Goal: Information Seeking & Learning: Learn about a topic

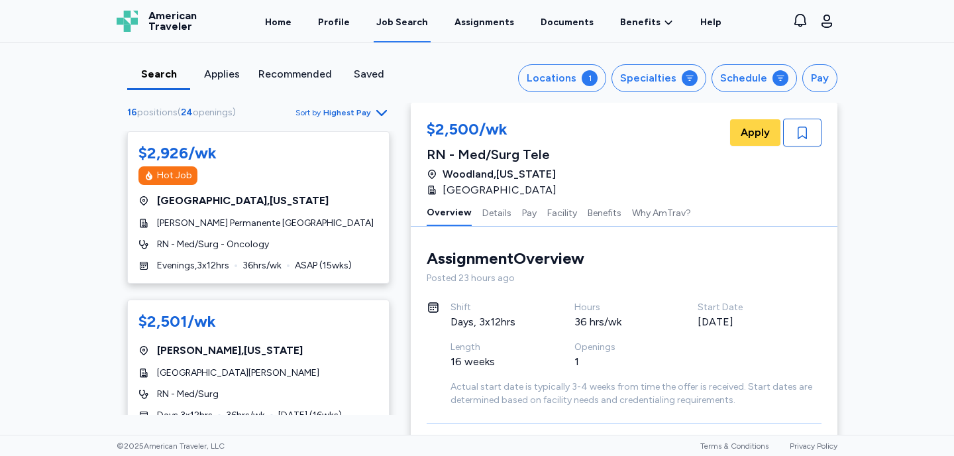
scroll to position [243, 0]
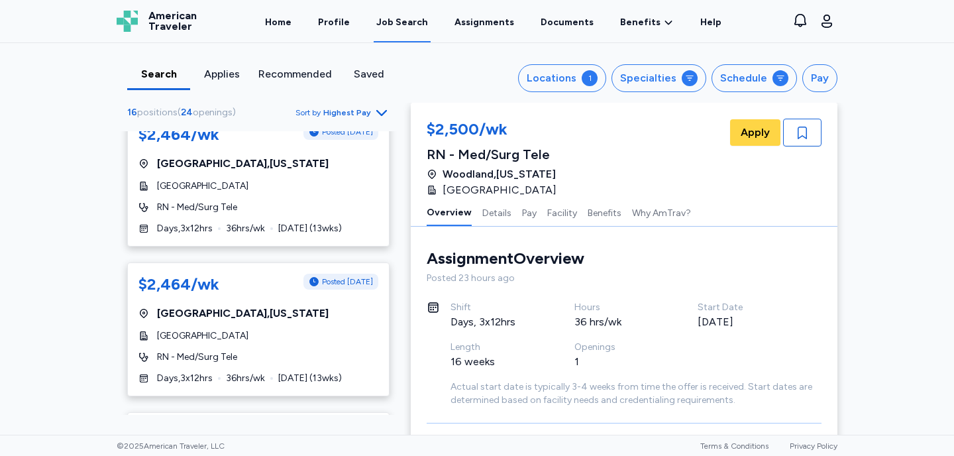
scroll to position [786, 0]
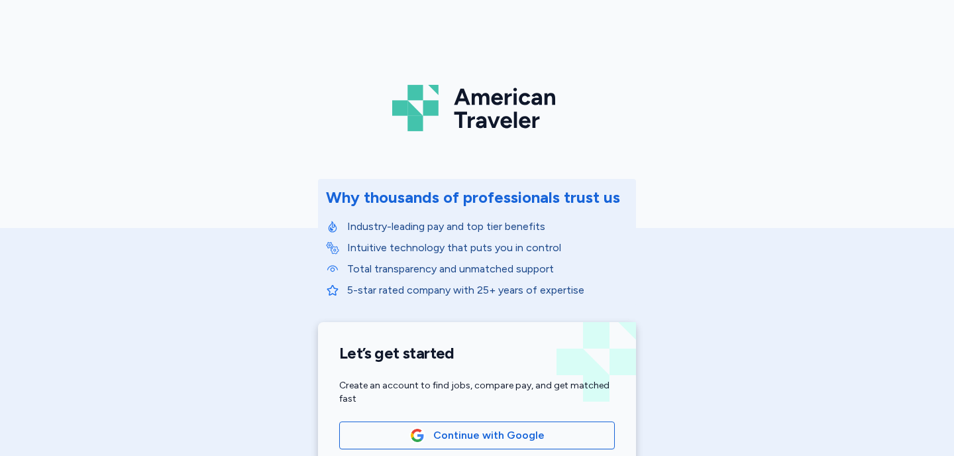
click at [362, 4] on div "American Traveler Why thousands of professionals trust us Industry-leading pay …" at bounding box center [477, 297] width 954 height 595
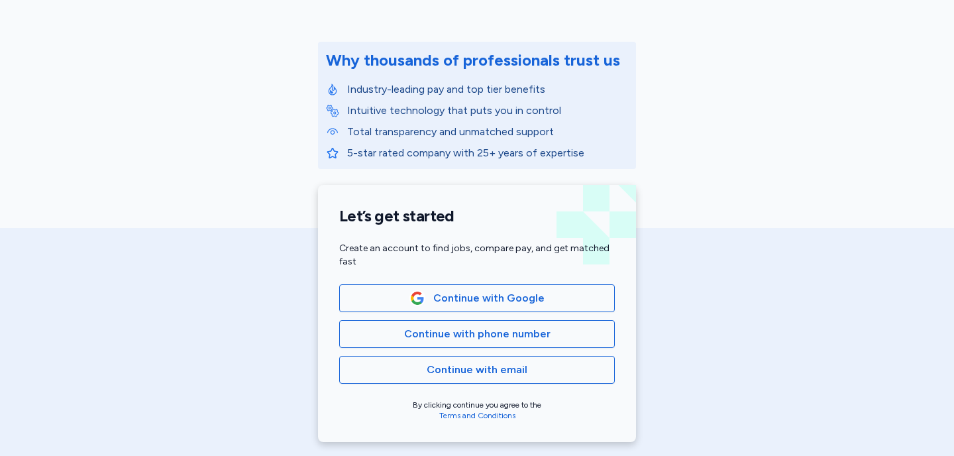
scroll to position [142, 0]
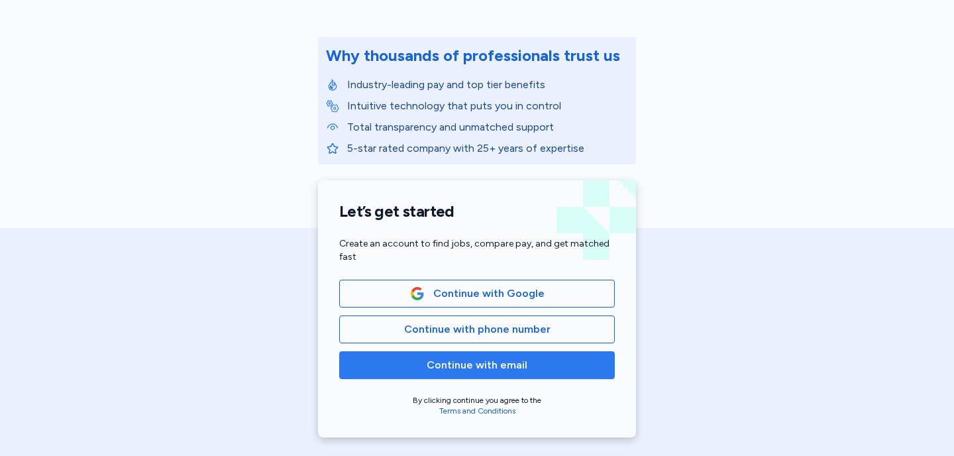
click at [502, 369] on span "Continue with email" at bounding box center [476, 365] width 101 height 16
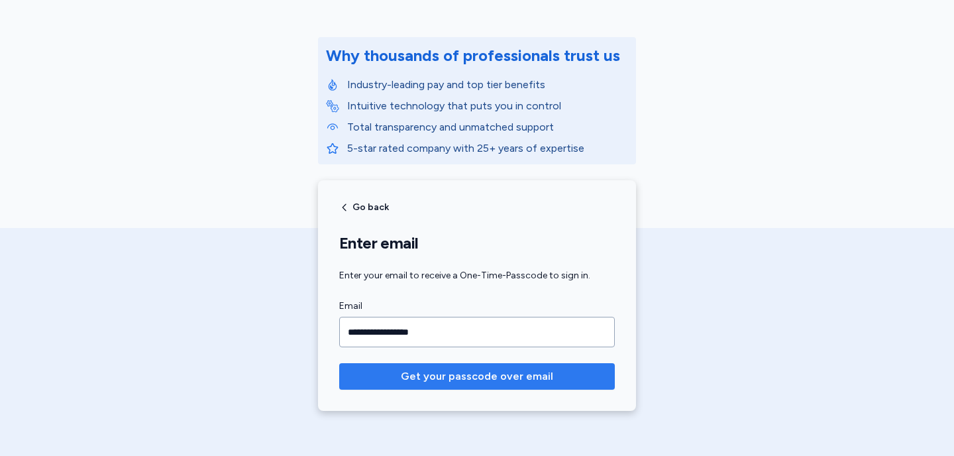
type input "**********"
click at [423, 383] on span "Get your passcode over email" at bounding box center [477, 376] width 152 height 16
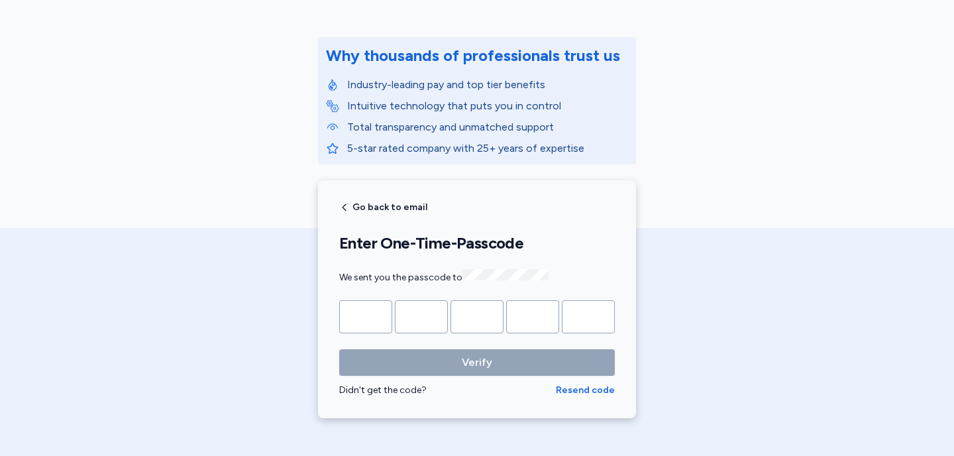
type input "*"
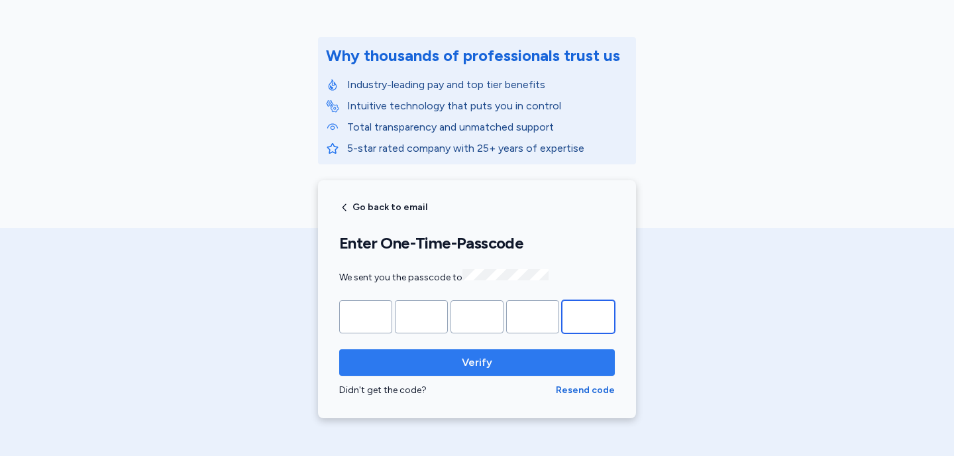
type input "*"
click at [478, 362] on span "Verify" at bounding box center [477, 362] width 30 height 16
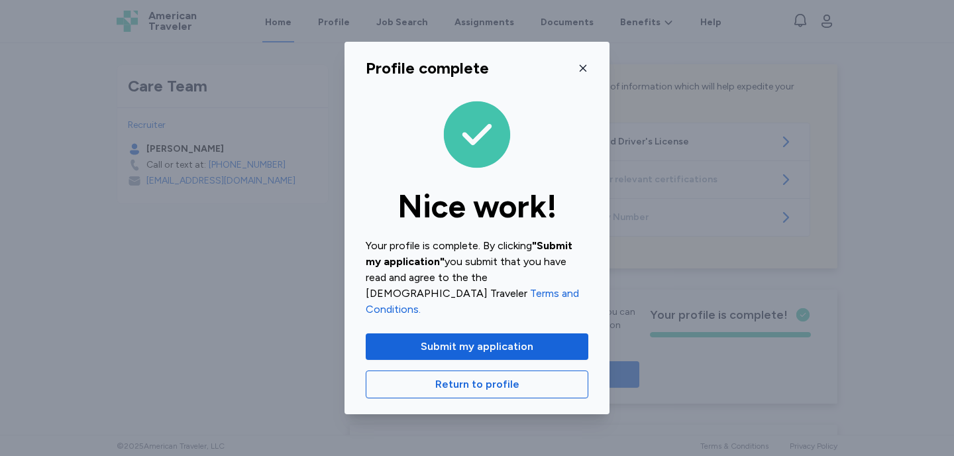
click at [581, 74] on icon "button" at bounding box center [582, 68] width 11 height 11
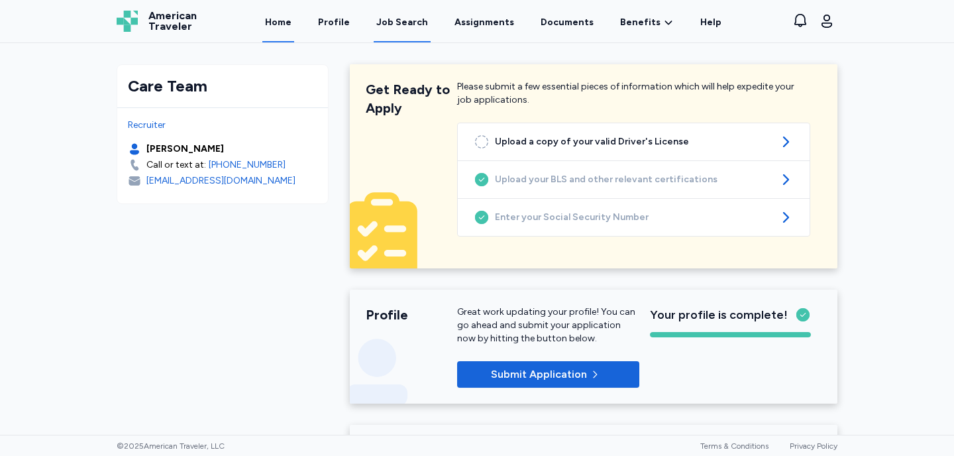
click at [413, 25] on div "Job Search" at bounding box center [402, 22] width 52 height 13
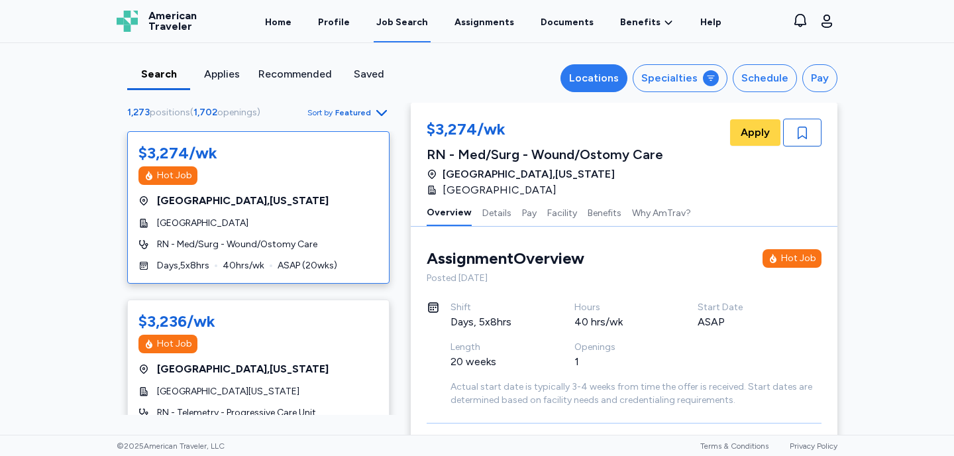
click at [614, 78] on div "Locations" at bounding box center [594, 78] width 50 height 16
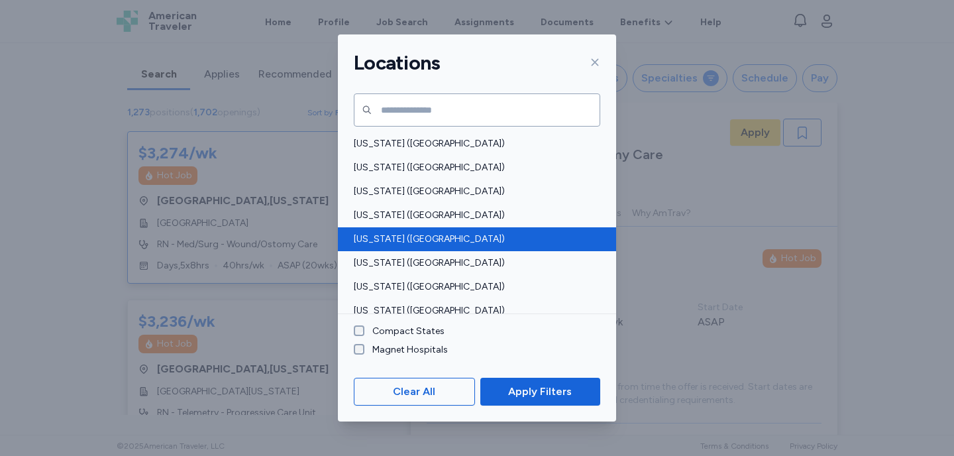
click at [377, 244] on span "California (CA)" at bounding box center [473, 238] width 238 height 13
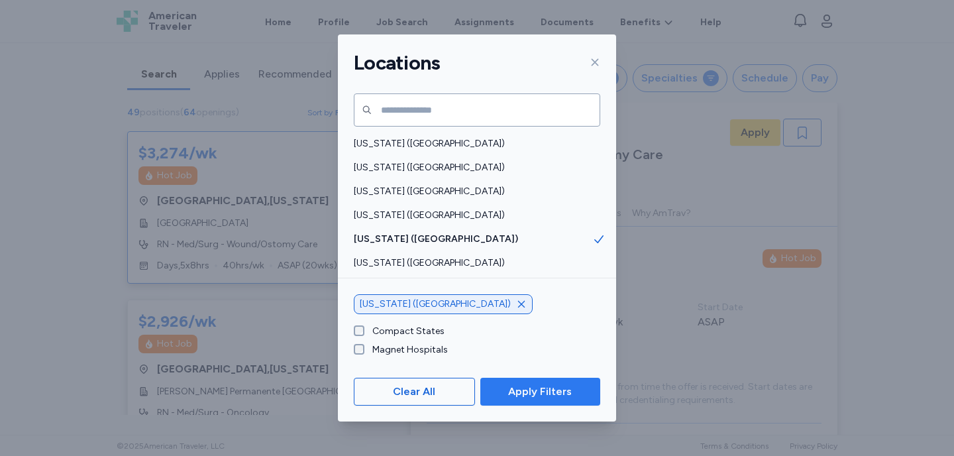
click at [518, 394] on span "Apply Filters" at bounding box center [540, 391] width 64 height 16
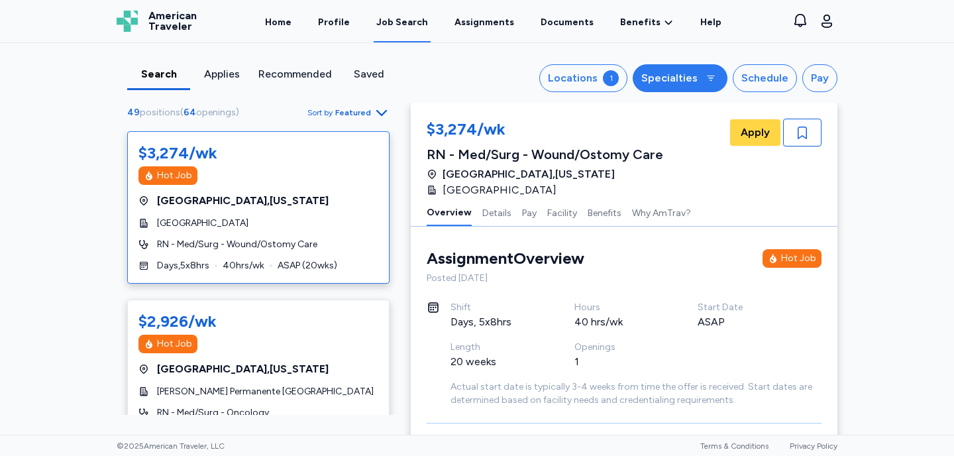
click at [704, 71] on button "Specialties" at bounding box center [679, 78] width 95 height 28
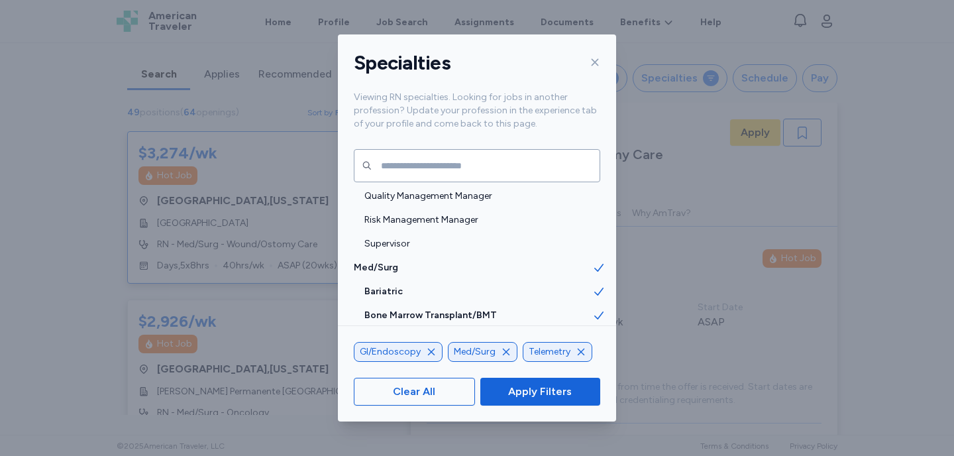
scroll to position [1245, 0]
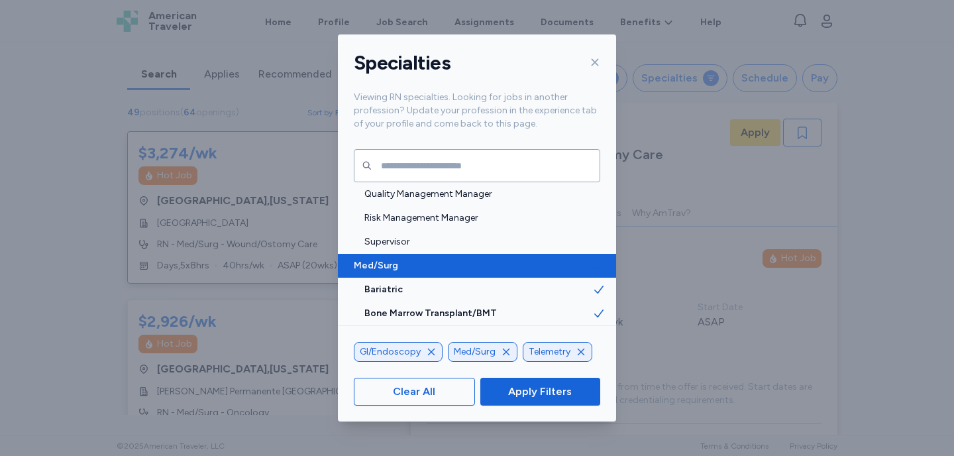
click at [392, 268] on span "Med/Surg" at bounding box center [473, 265] width 238 height 13
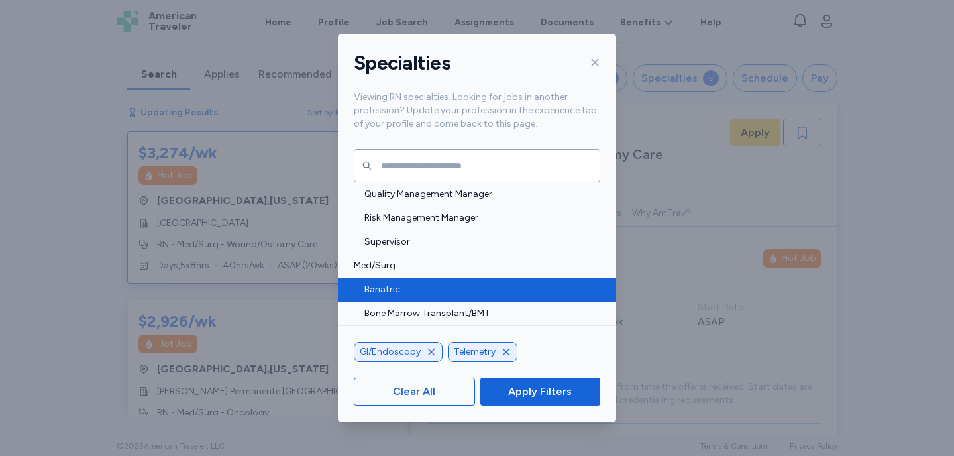
scroll to position [1, 0]
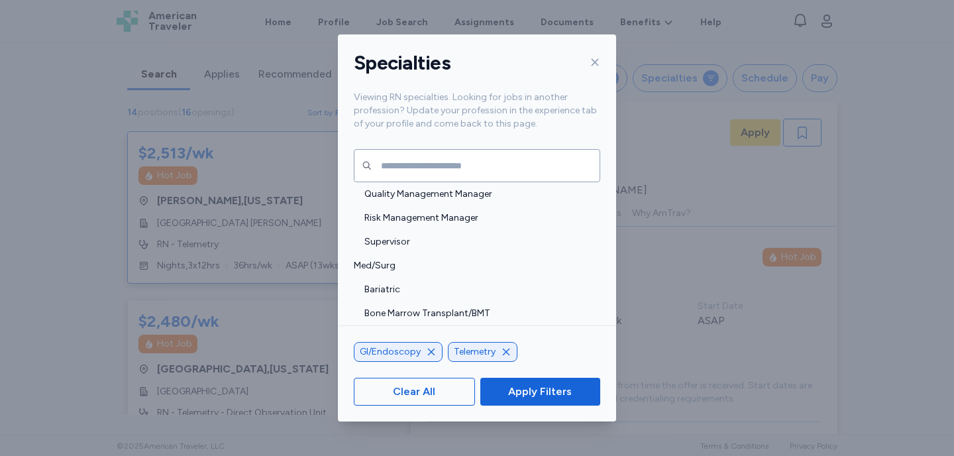
click at [504, 352] on icon "button" at bounding box center [506, 351] width 7 height 7
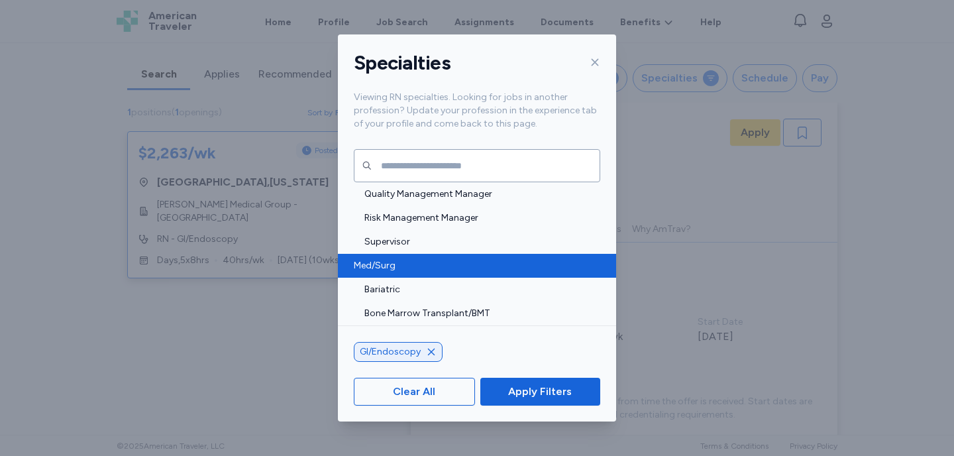
click at [373, 264] on span "Med/Surg" at bounding box center [473, 265] width 238 height 13
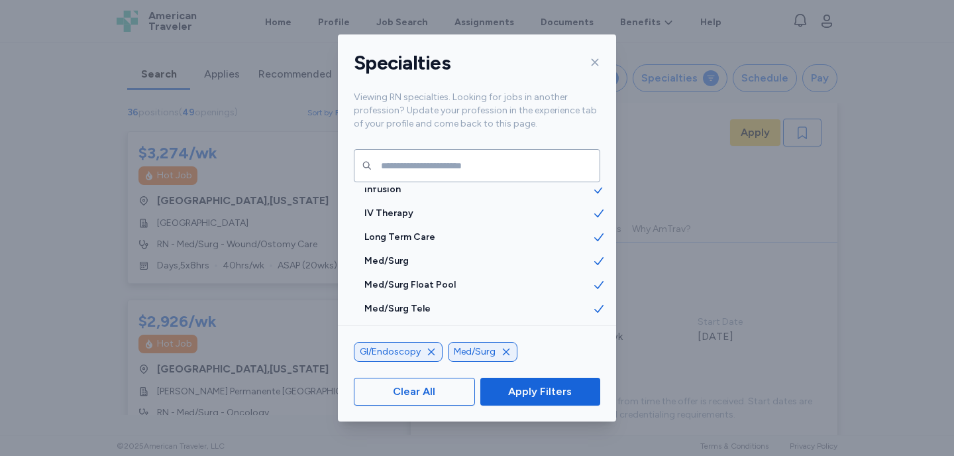
scroll to position [1465, 0]
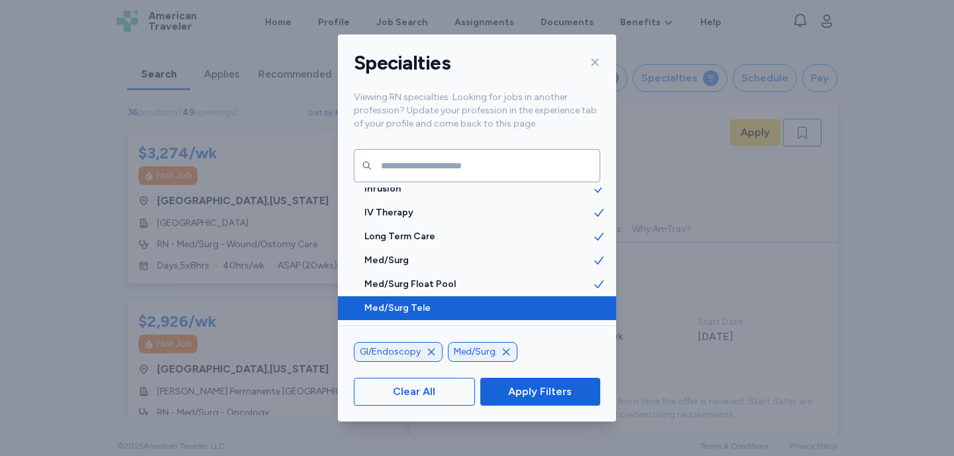
click at [410, 308] on span "Med/Surg Tele" at bounding box center [478, 307] width 228 height 13
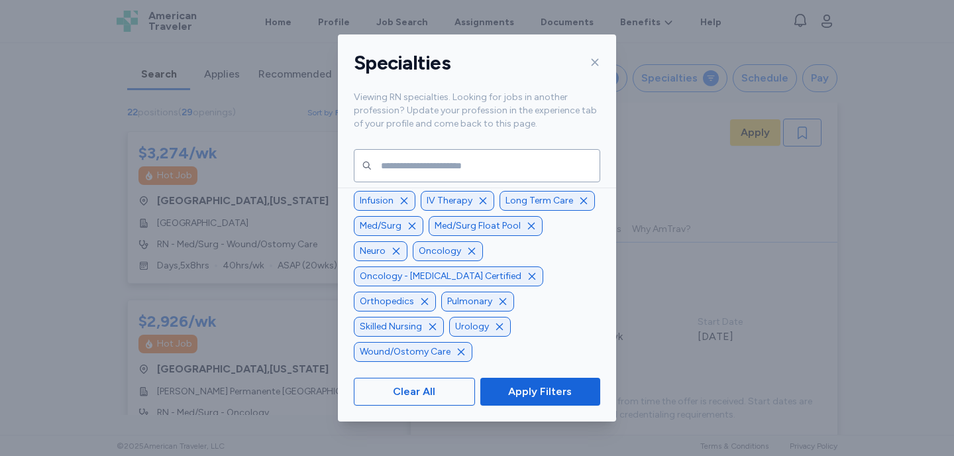
click at [537, 276] on icon "button" at bounding box center [531, 276] width 11 height 11
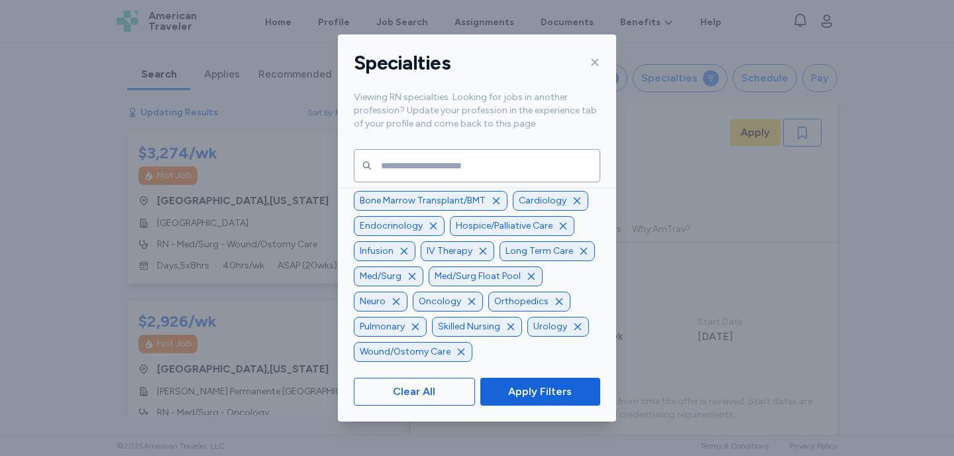
click at [401, 296] on icon "button" at bounding box center [396, 301] width 11 height 11
click at [573, 304] on icon "button" at bounding box center [578, 301] width 11 height 11
click at [495, 305] on icon "button" at bounding box center [500, 301] width 11 height 11
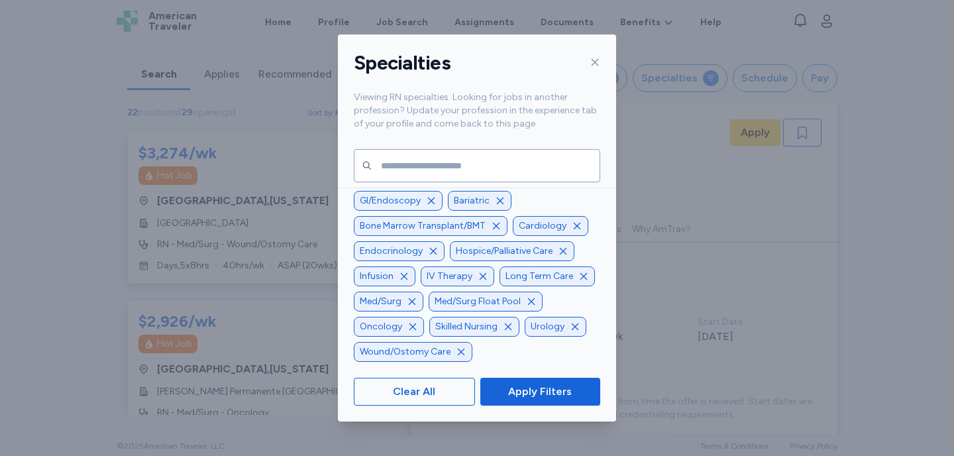
click at [503, 328] on icon "button" at bounding box center [508, 326] width 11 height 11
click at [407, 326] on icon "button" at bounding box center [412, 326] width 11 height 11
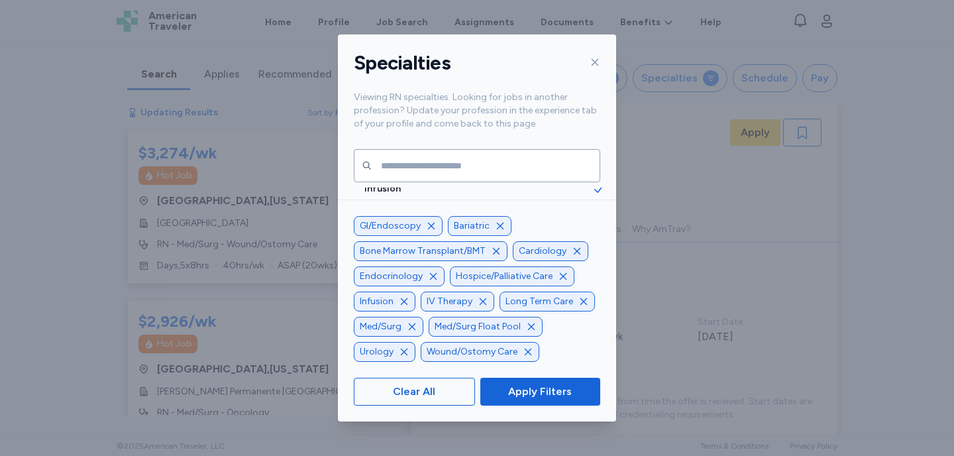
click at [402, 356] on icon "button" at bounding box center [404, 351] width 11 height 11
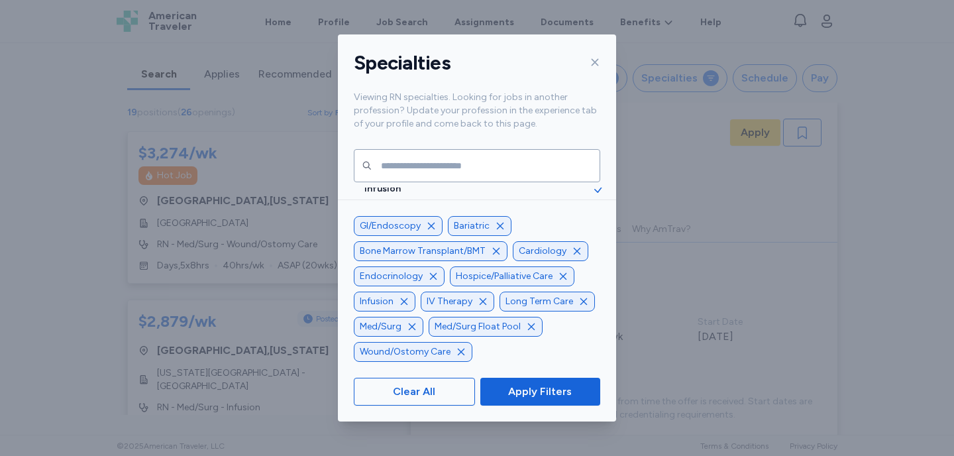
click at [456, 349] on icon "button" at bounding box center [461, 351] width 11 height 11
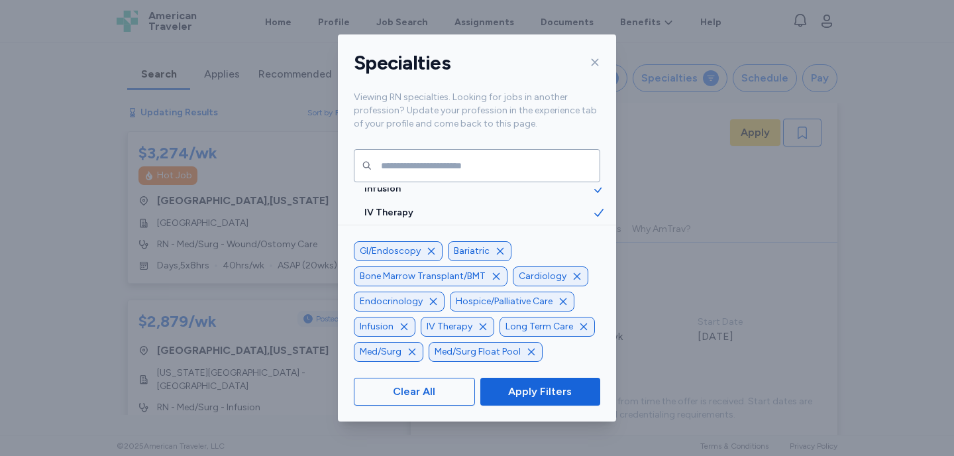
click at [481, 325] on icon "button" at bounding box center [482, 326] width 7 height 7
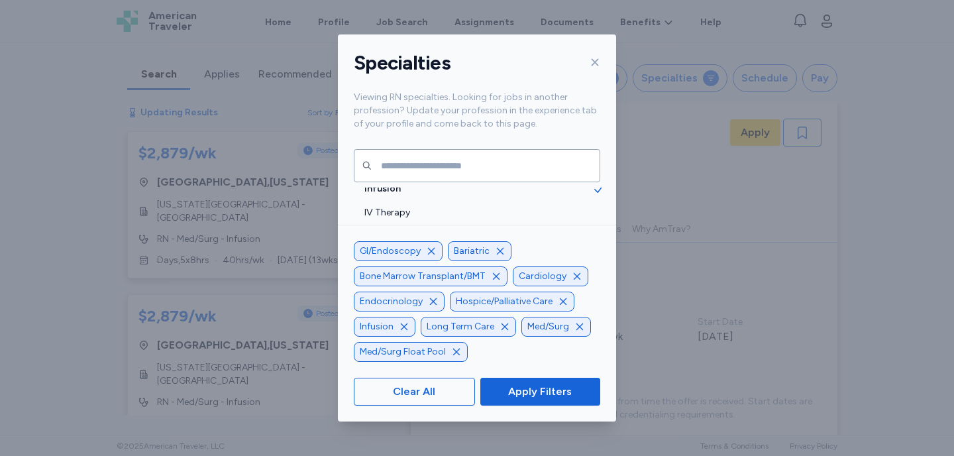
click at [558, 301] on icon "button" at bounding box center [563, 301] width 11 height 11
click at [571, 276] on icon "button" at bounding box center [576, 276] width 11 height 11
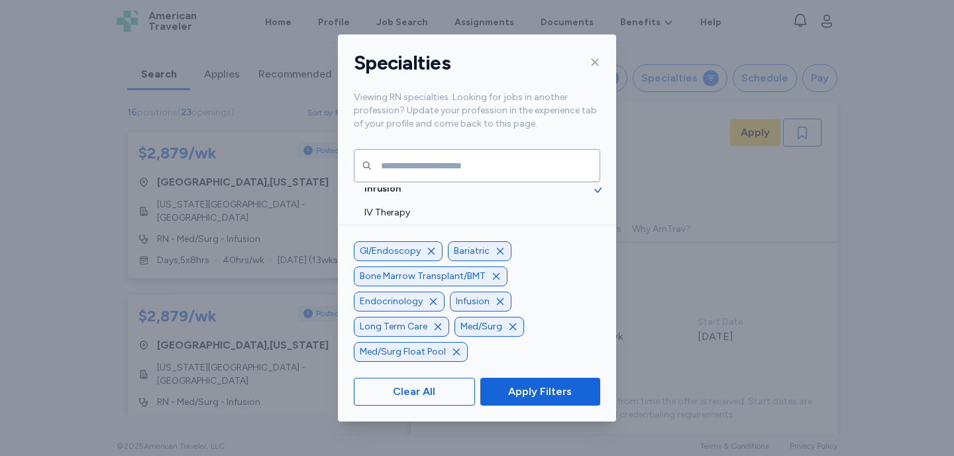
click at [501, 256] on icon "button" at bounding box center [500, 251] width 11 height 11
click at [501, 277] on icon "button" at bounding box center [496, 276] width 11 height 11
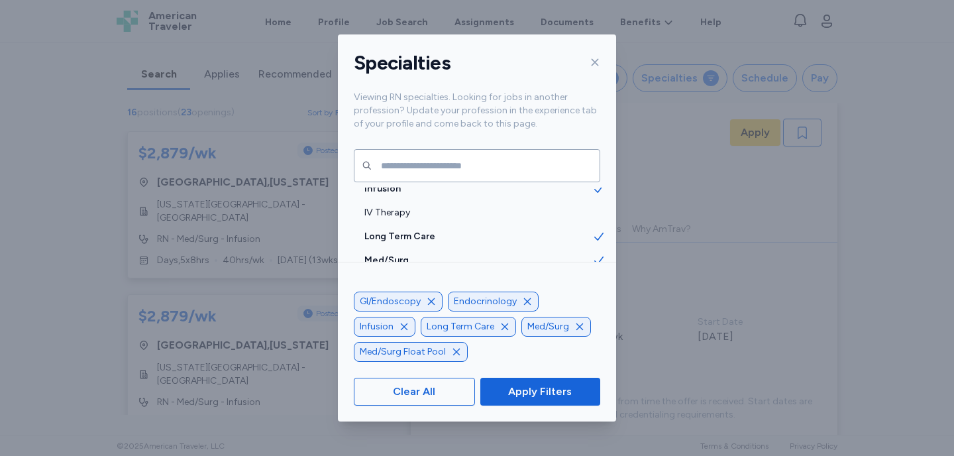
click at [401, 328] on icon "button" at bounding box center [404, 326] width 7 height 7
click at [437, 322] on icon "button" at bounding box center [437, 326] width 11 height 11
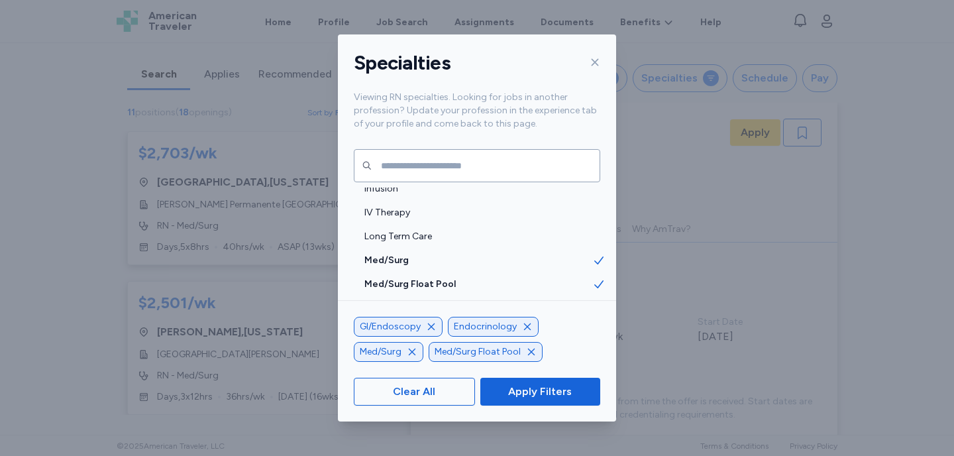
click at [524, 324] on icon "button" at bounding box center [527, 326] width 7 height 7
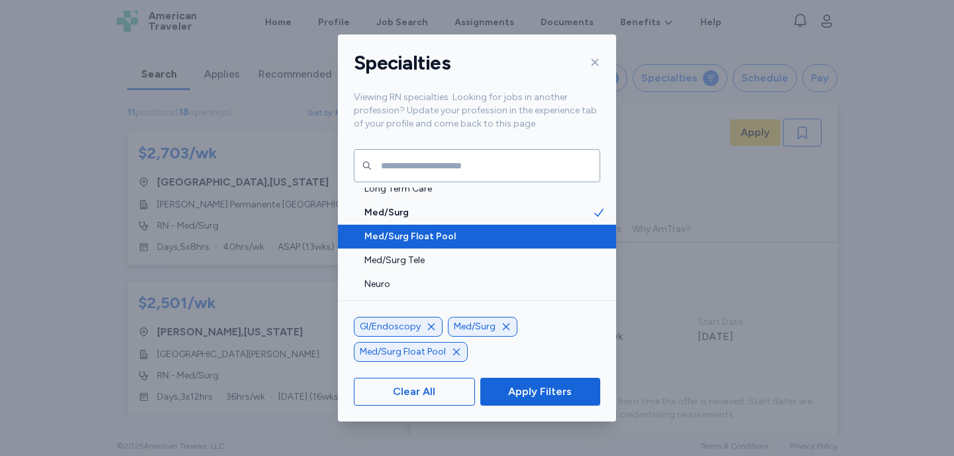
scroll to position [1516, 0]
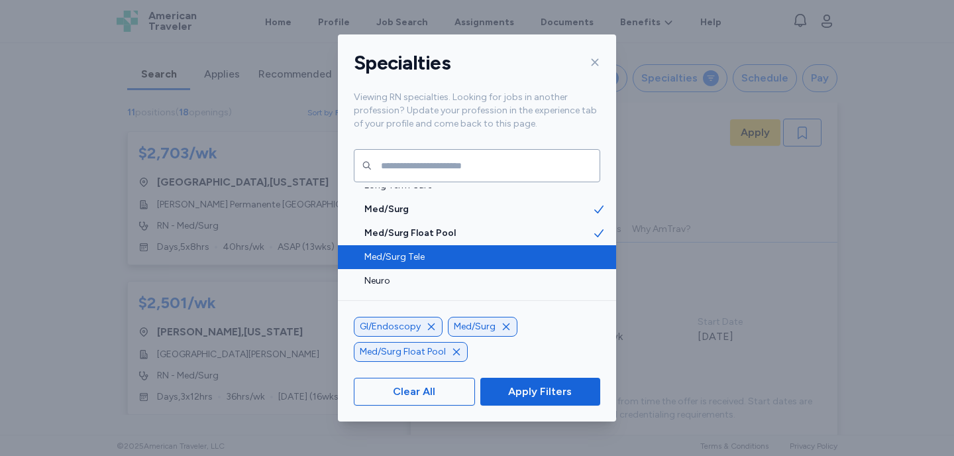
click at [422, 263] on span "Med/Surg Tele" at bounding box center [478, 256] width 228 height 13
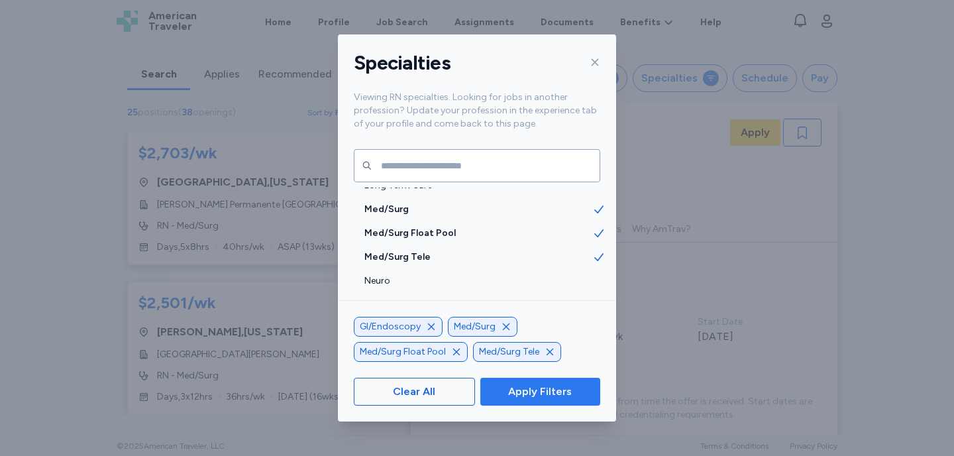
click at [556, 391] on span "Apply Filters" at bounding box center [540, 391] width 64 height 16
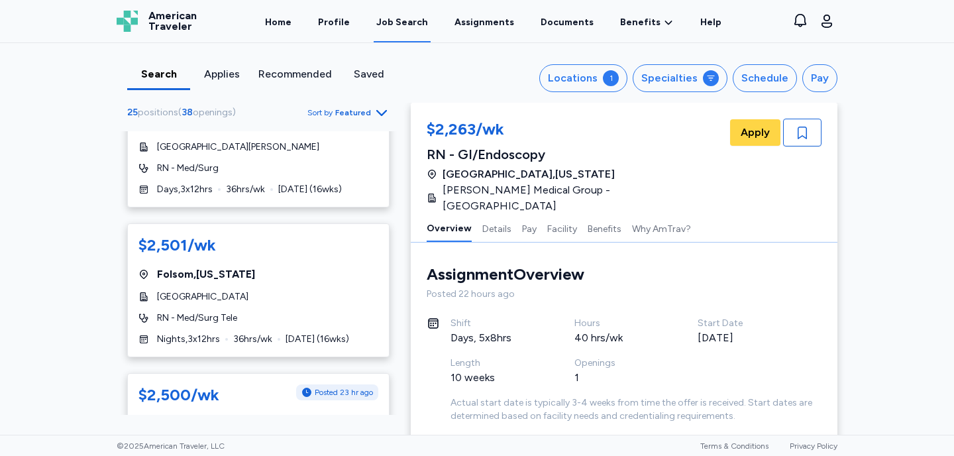
scroll to position [208, 0]
click at [761, 82] on div "Schedule" at bounding box center [764, 78] width 47 height 16
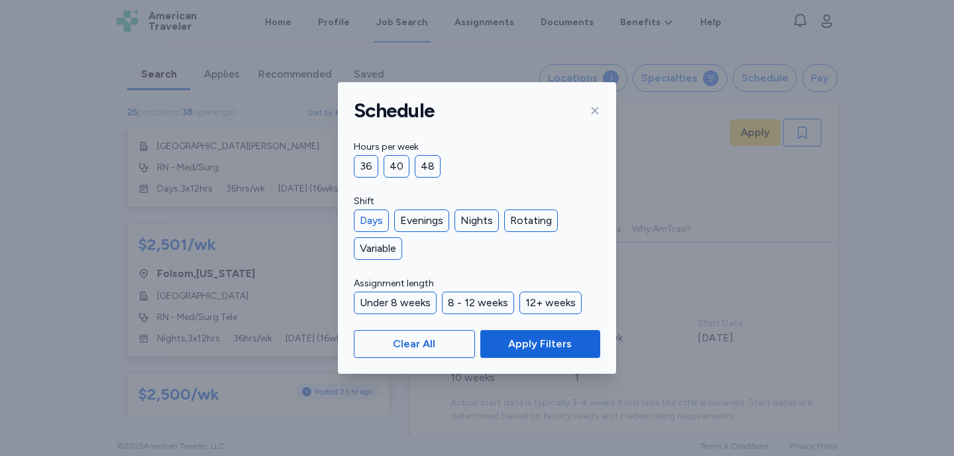
click at [377, 217] on div "Days" at bounding box center [371, 220] width 35 height 23
click at [411, 221] on div "Evenings" at bounding box center [421, 220] width 55 height 23
click at [371, 174] on div "36" at bounding box center [366, 166] width 25 height 23
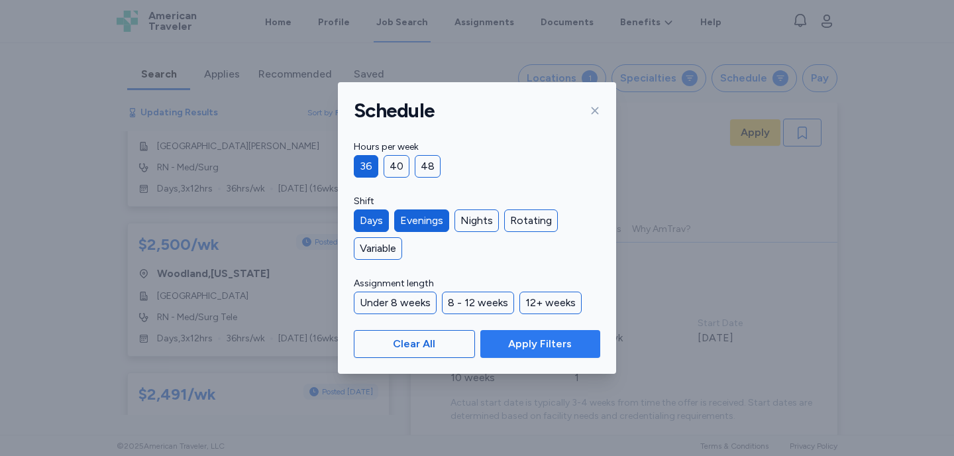
click at [539, 347] on span "Apply Filters" at bounding box center [540, 344] width 64 height 16
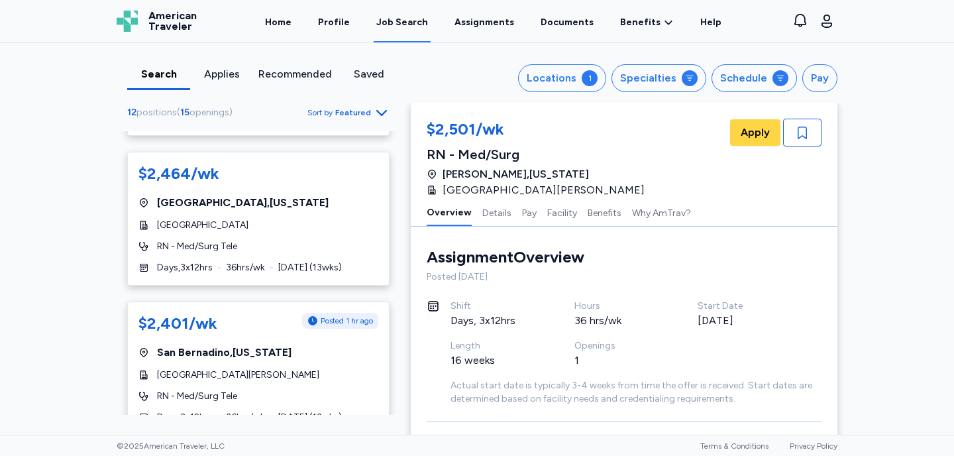
scroll to position [719, 0]
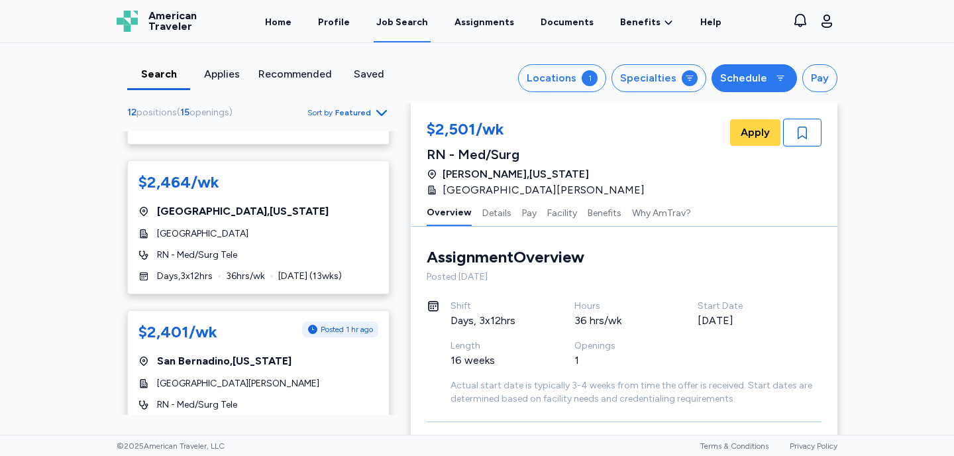
click at [752, 85] on div "Schedule" at bounding box center [743, 78] width 47 height 16
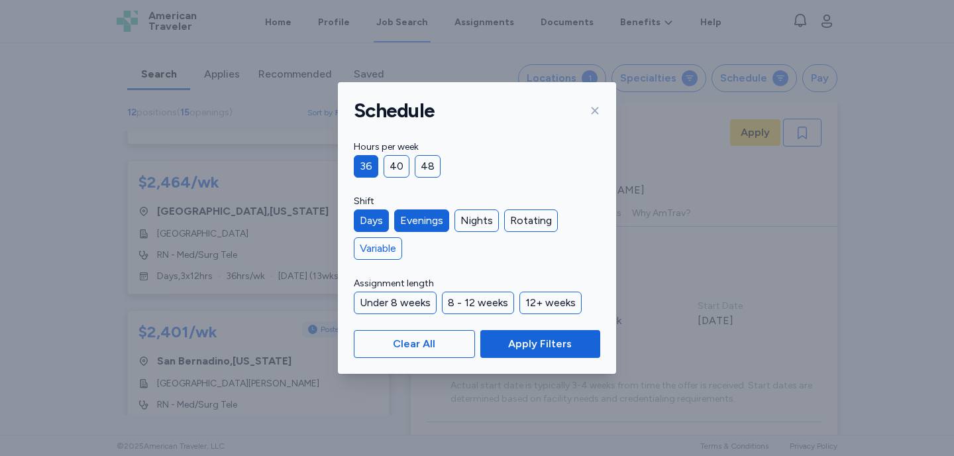
click at [383, 248] on div "Variable" at bounding box center [378, 248] width 48 height 23
click at [530, 218] on div "Rotating" at bounding box center [531, 220] width 54 height 23
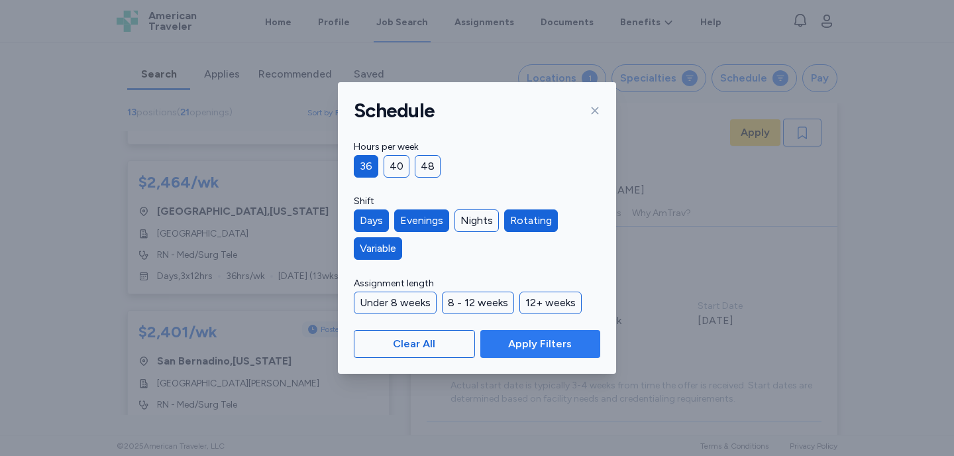
click at [536, 345] on span "Apply Filters" at bounding box center [540, 344] width 64 height 16
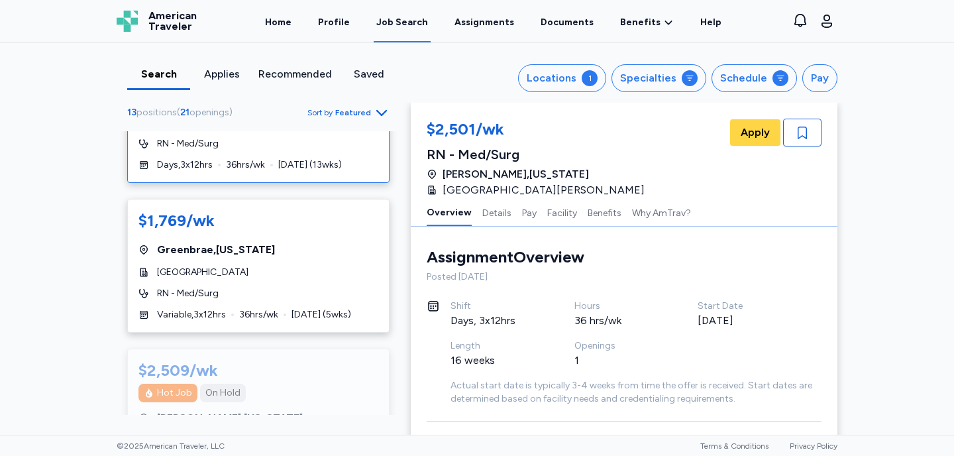
scroll to position [1281, 0]
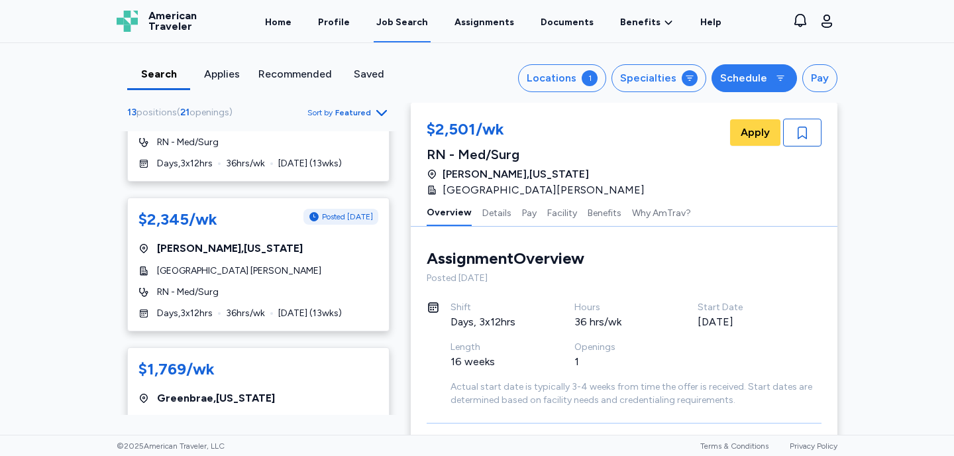
click at [752, 83] on div "Schedule" at bounding box center [743, 78] width 47 height 16
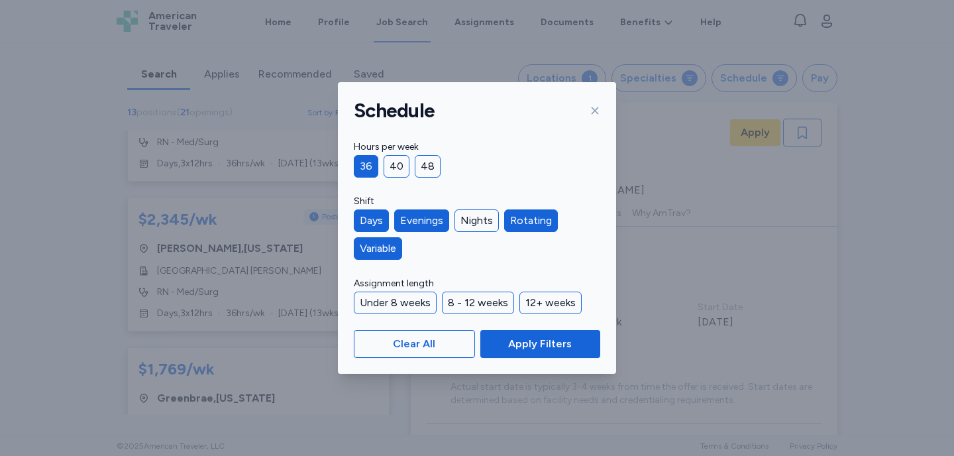
click at [665, 210] on div "Schedule Hours per week 36 40 48 Shift Days Evenings Nights Rotating Variable A…" at bounding box center [477, 228] width 954 height 456
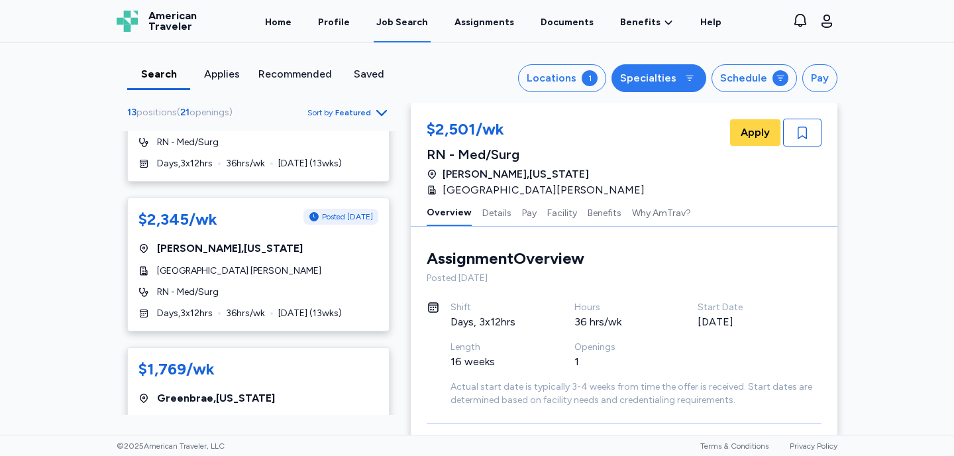
click at [661, 84] on div "Specialties" at bounding box center [648, 78] width 56 height 16
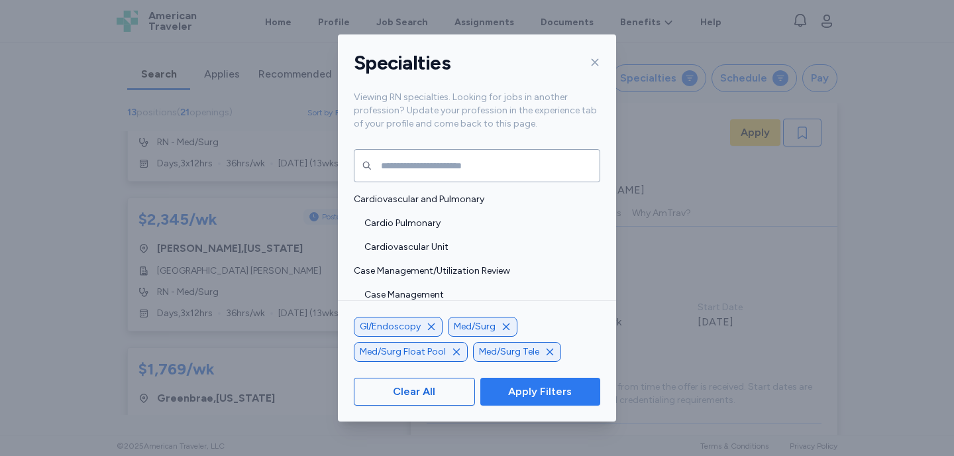
click at [571, 389] on span "Apply Filters" at bounding box center [540, 391] width 99 height 16
